Goal: Browse casually

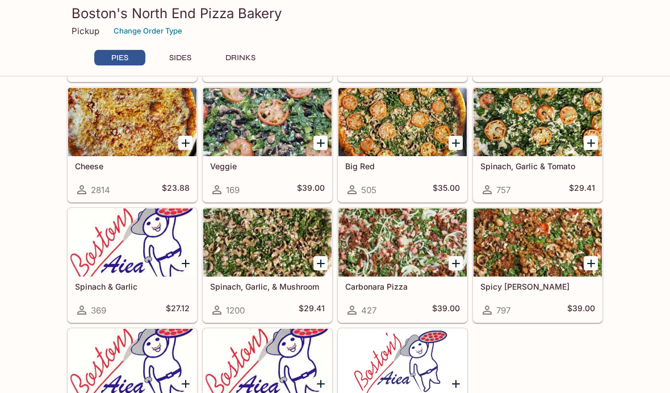
scroll to position [273, 0]
click at [406, 255] on div at bounding box center [403, 243] width 128 height 68
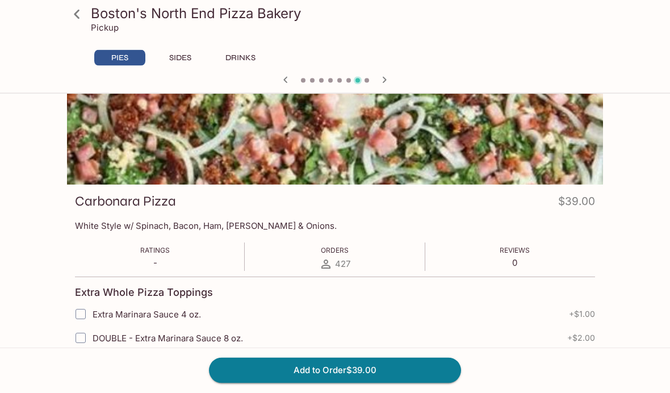
scroll to position [64, 0]
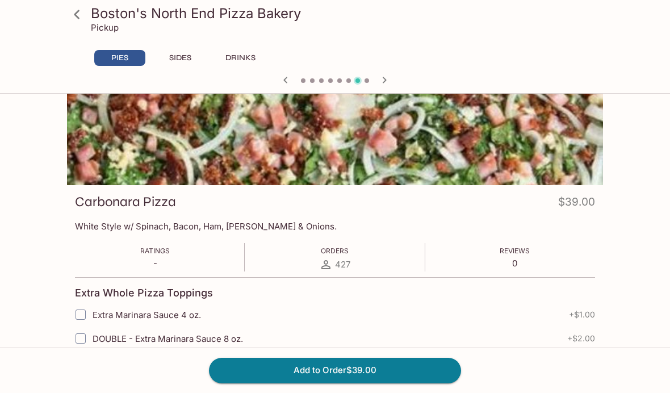
click at [75, 21] on icon at bounding box center [77, 15] width 20 height 20
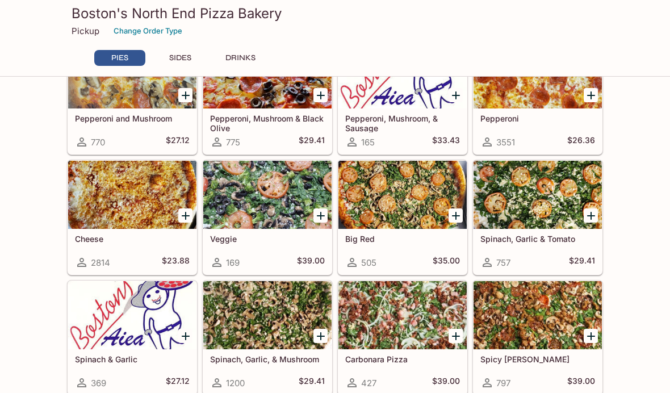
click at [281, 316] on div at bounding box center [267, 315] width 128 height 68
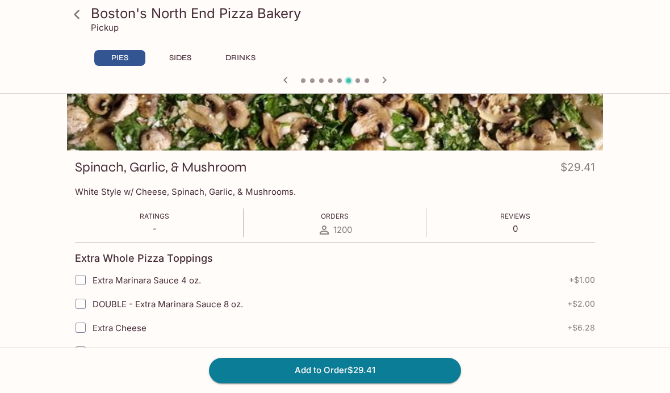
click at [70, 14] on icon at bounding box center [77, 15] width 20 height 20
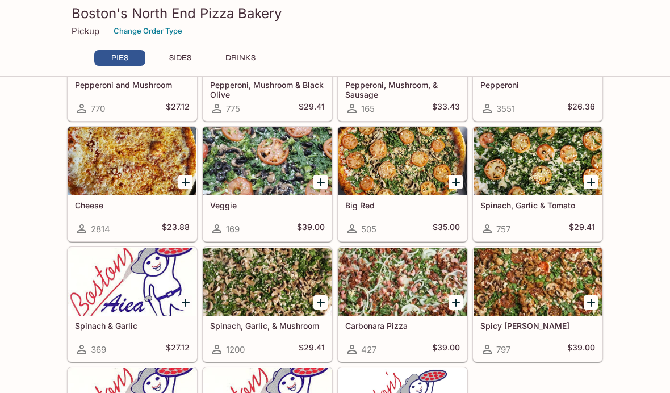
click at [411, 286] on div at bounding box center [403, 282] width 128 height 68
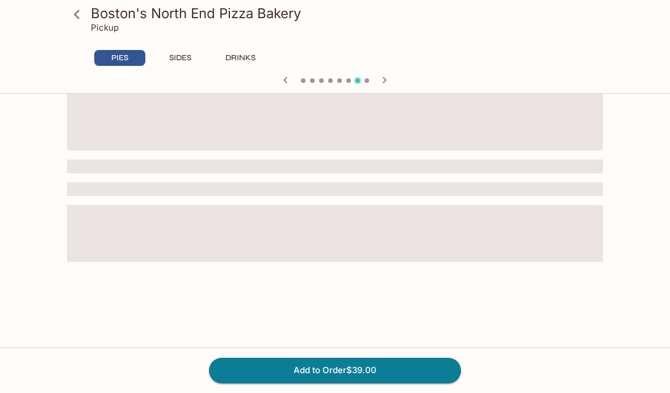
scroll to position [98, 0]
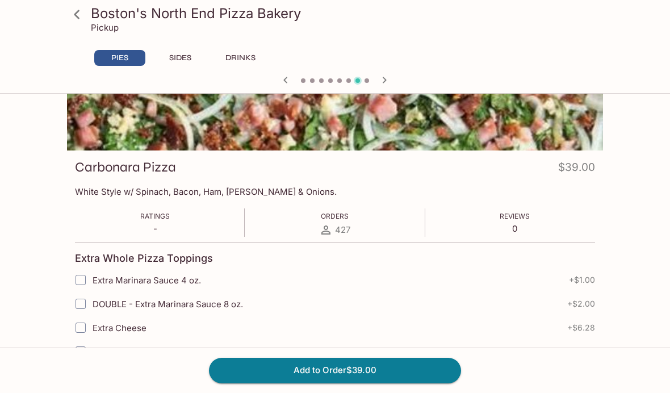
click at [82, 18] on icon at bounding box center [77, 15] width 20 height 20
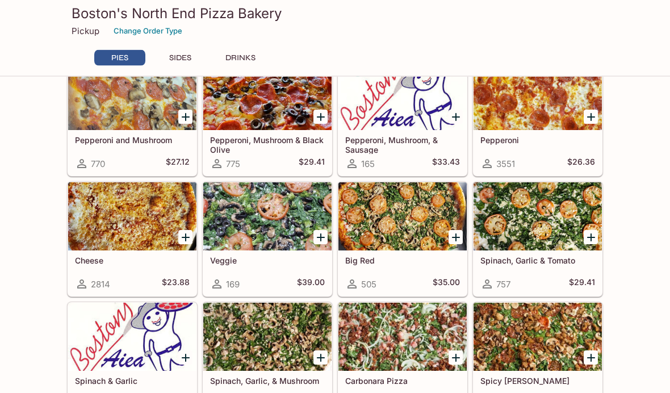
scroll to position [180, 0]
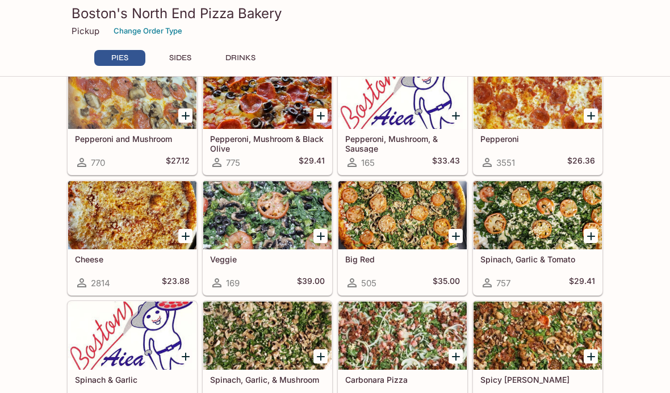
click at [557, 356] on div at bounding box center [538, 336] width 128 height 68
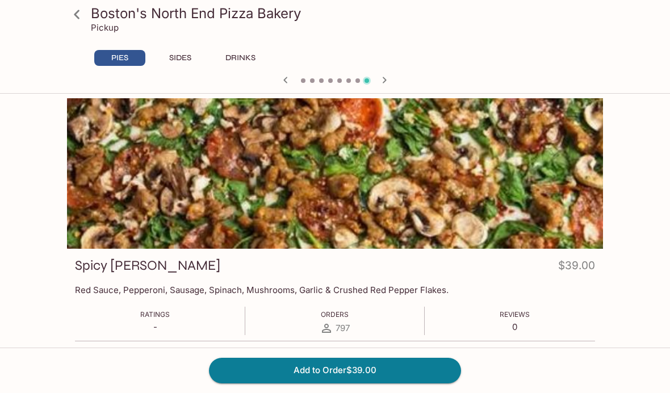
click at [74, 20] on icon at bounding box center [77, 15] width 20 height 20
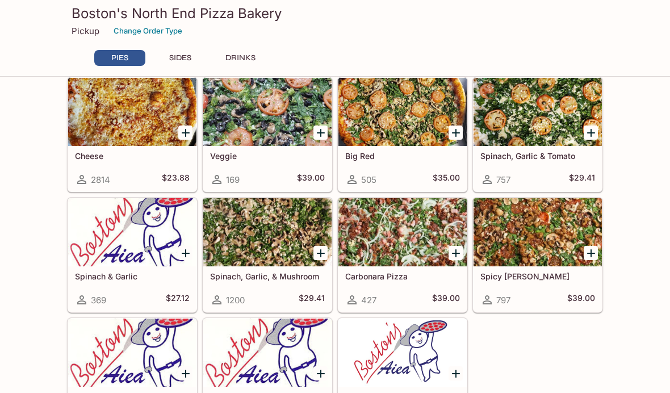
click at [405, 249] on div at bounding box center [403, 232] width 128 height 68
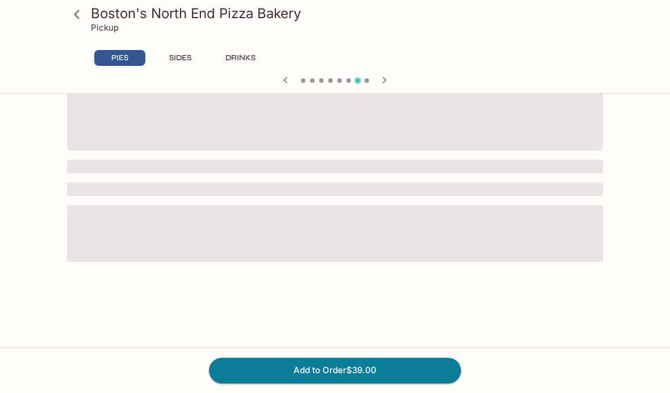
scroll to position [98, 0]
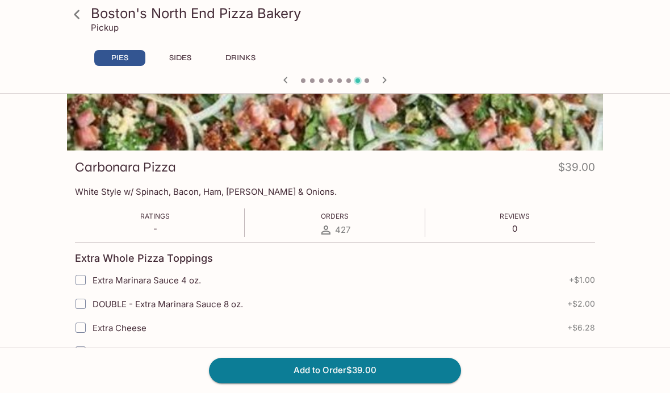
click at [80, 17] on icon at bounding box center [77, 15] width 20 height 20
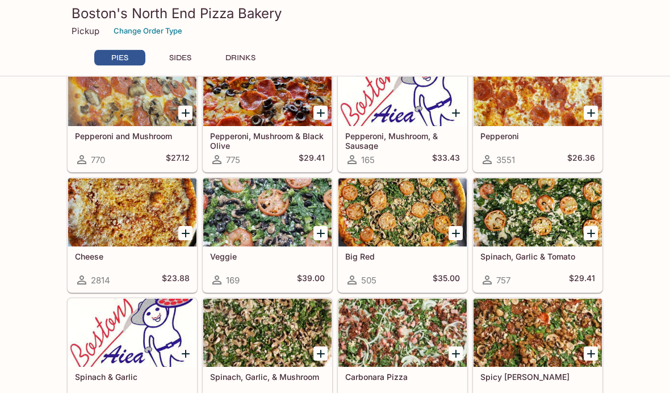
scroll to position [192, 0]
